Goal: Information Seeking & Learning: Check status

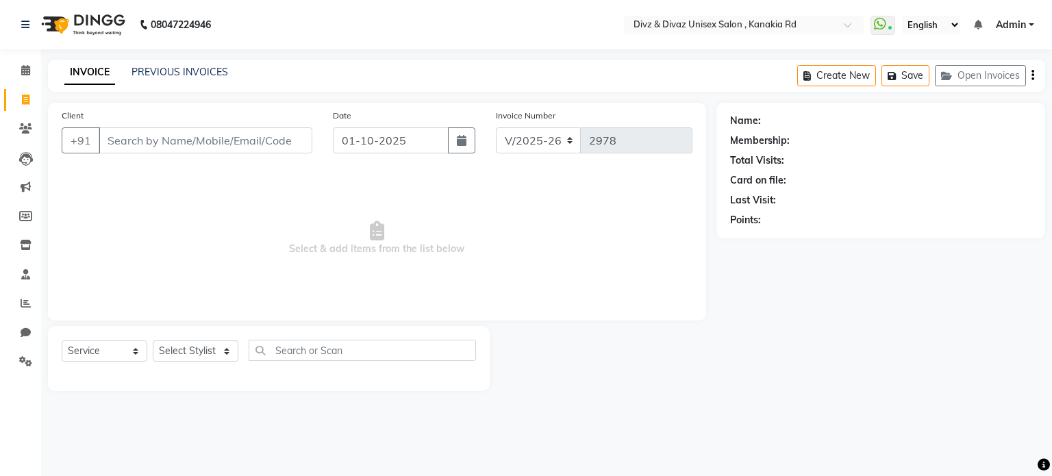
select select "7588"
select select "service"
click at [22, 126] on icon at bounding box center [25, 128] width 13 height 10
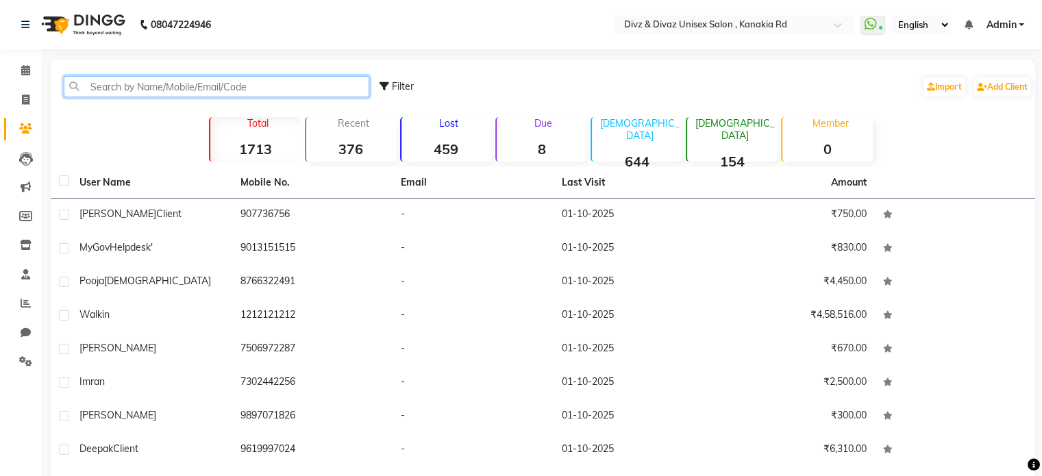
click at [167, 92] on input "text" at bounding box center [216, 86] width 305 height 21
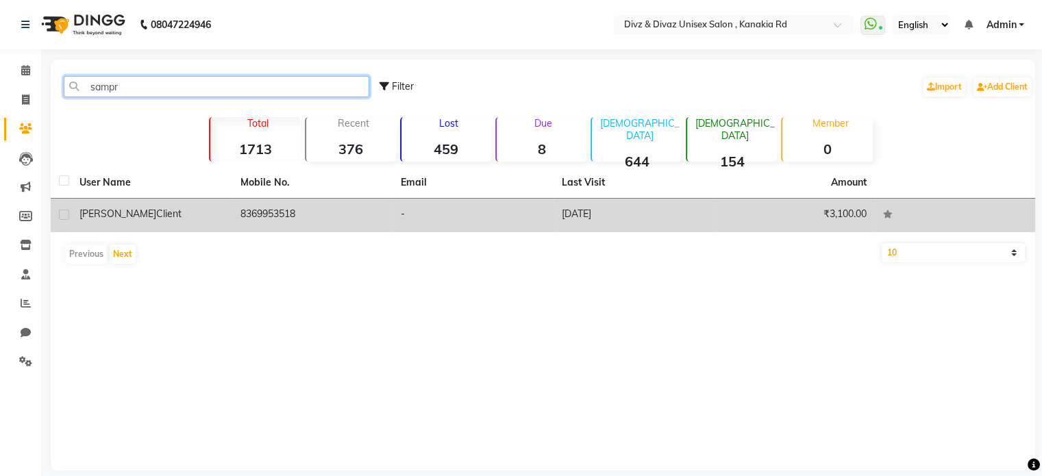
type input "sampr"
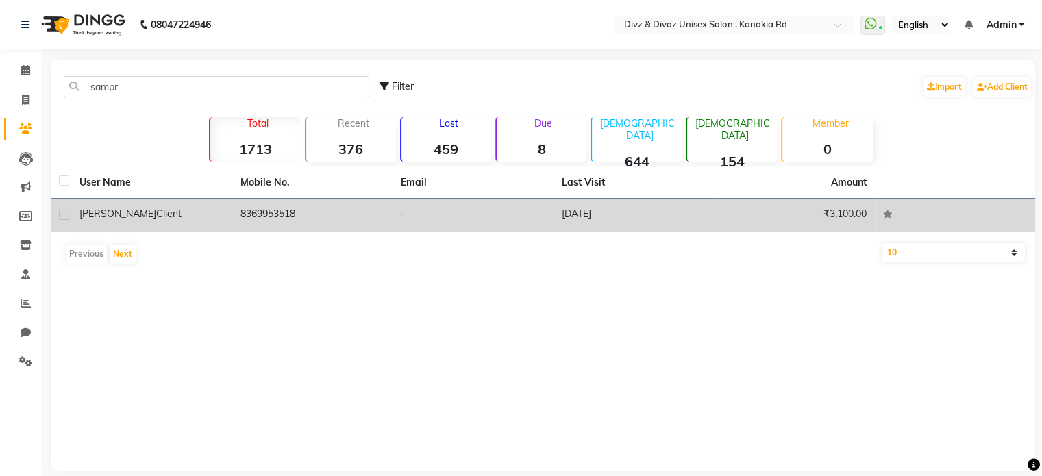
click at [251, 202] on td "8369953518" at bounding box center [312, 216] width 161 height 34
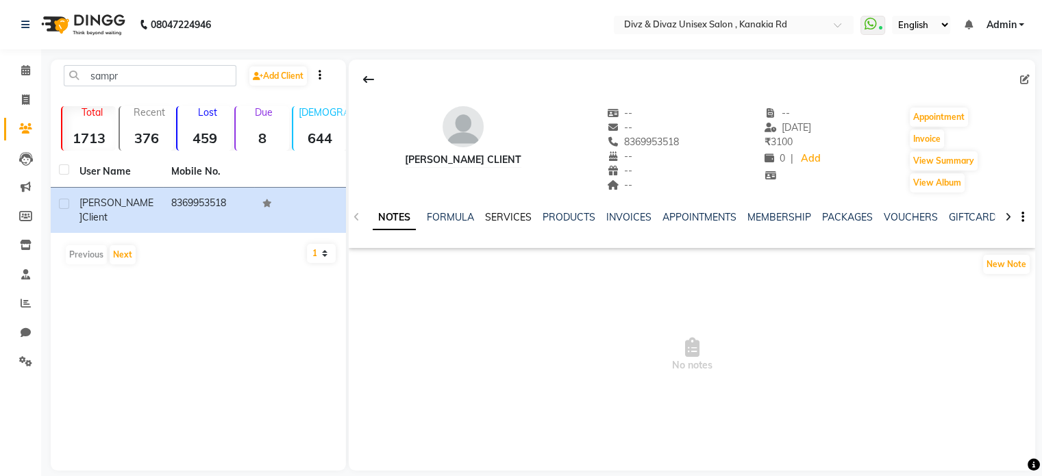
click at [512, 219] on link "SERVICES" at bounding box center [508, 217] width 47 height 12
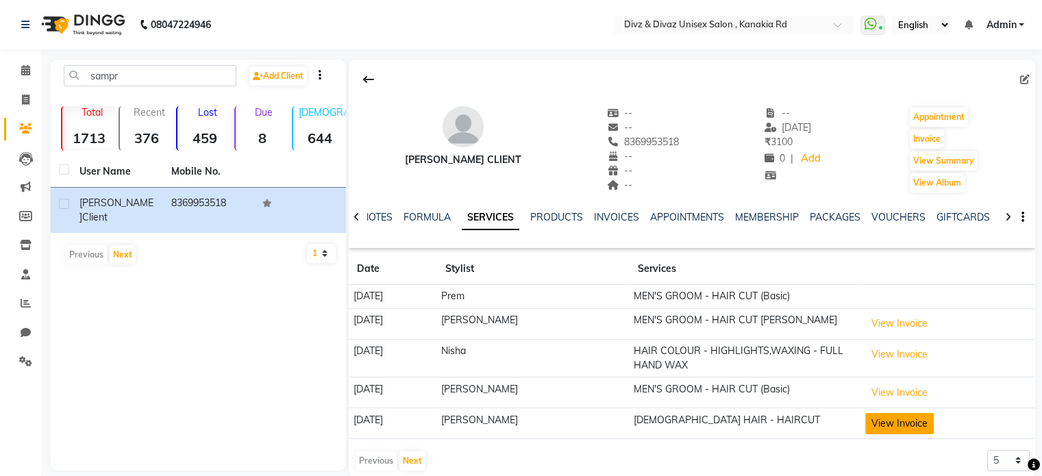
click at [897, 423] on button "View Invoice" at bounding box center [899, 423] width 68 height 21
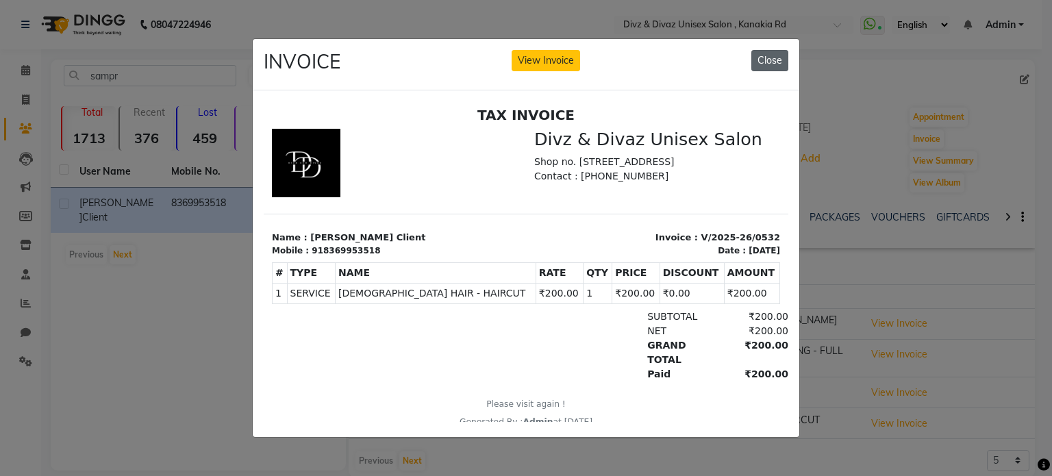
click at [777, 57] on button "Close" at bounding box center [769, 60] width 37 height 21
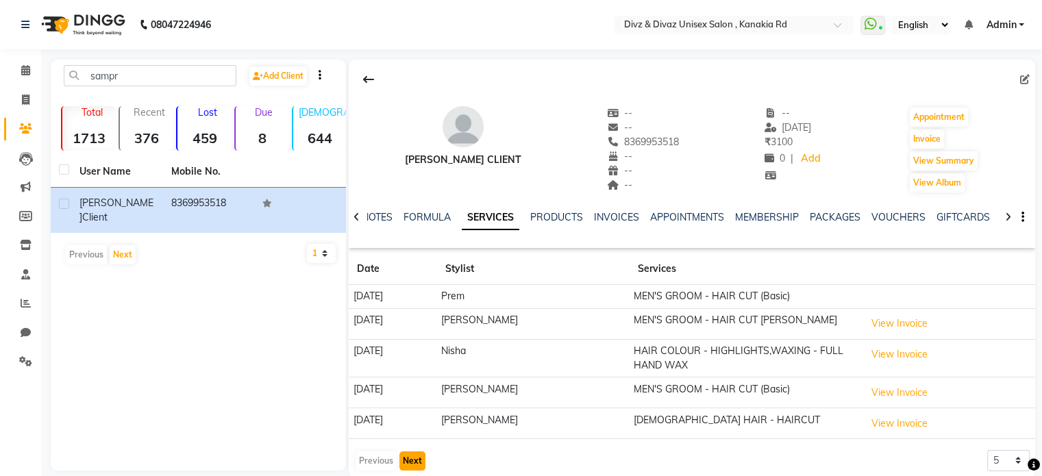
click at [416, 453] on button "Next" at bounding box center [412, 460] width 26 height 19
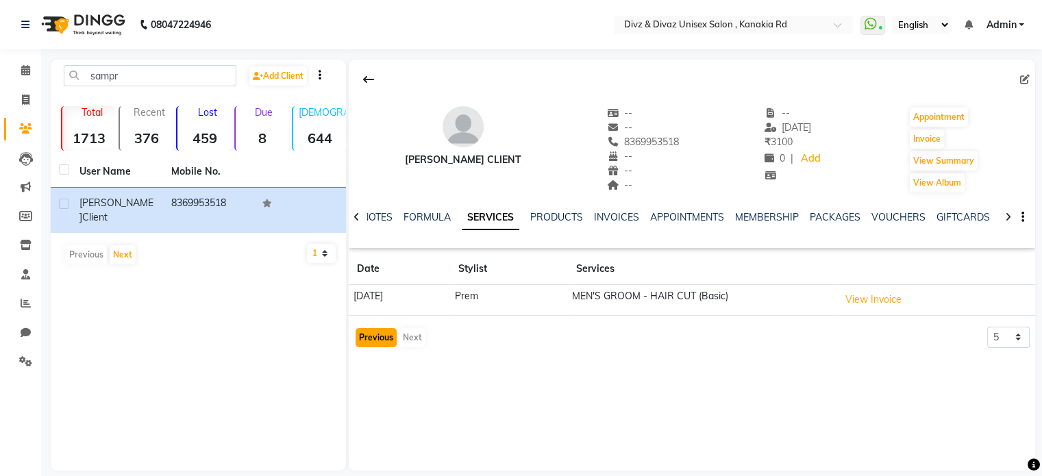
click at [378, 342] on button "Previous" at bounding box center [375, 337] width 41 height 19
